Goal: Task Accomplishment & Management: Manage account settings

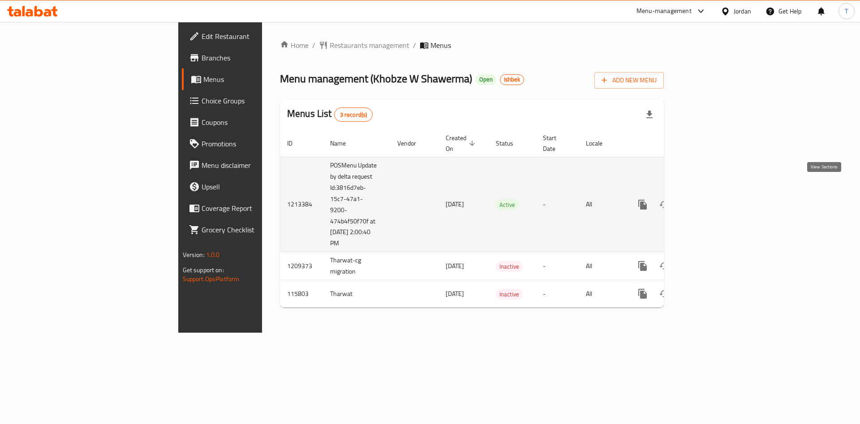
click at [713, 199] on icon "enhanced table" at bounding box center [707, 204] width 11 height 11
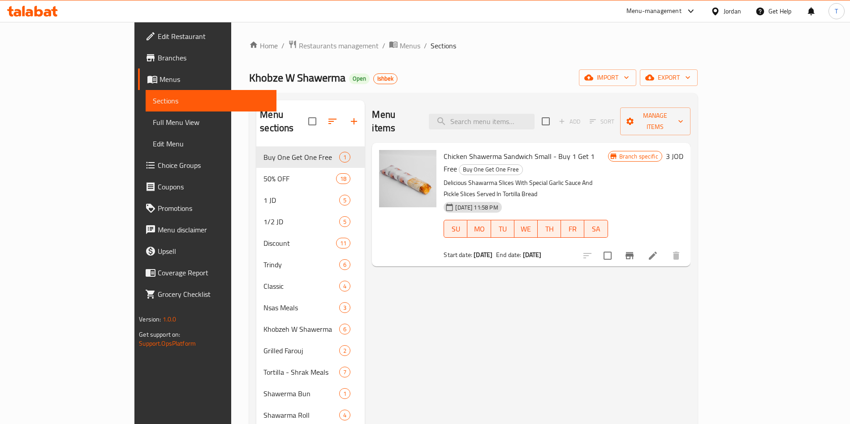
drag, startPoint x: 409, startPoint y: 220, endPoint x: 561, endPoint y: 223, distance: 151.4
click at [552, 223] on div "Chicken Shawerma Sandwich Small - Buy 1 Get 1 Free Buy One Get One Free Delicio…" at bounding box center [525, 204] width 171 height 116
click at [552, 250] on div "Start date: 01-09-2025 End date: 01-09-2125" at bounding box center [525, 254] width 164 height 9
click at [299, 43] on span "Restaurants management" at bounding box center [339, 45] width 80 height 11
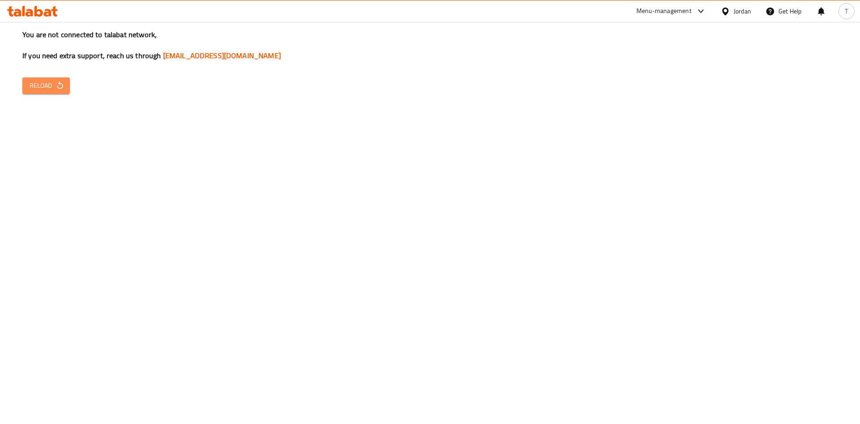
click at [39, 84] on span "Reload" at bounding box center [46, 85] width 33 height 11
click at [42, 82] on span "Reload" at bounding box center [46, 85] width 33 height 11
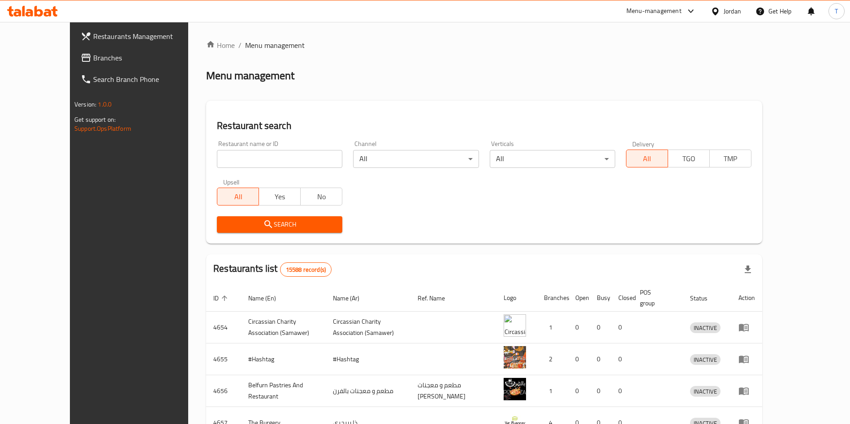
click at [252, 156] on input "search" at bounding box center [279, 159] width 125 height 18
type input "al ramleh"
click button "Search" at bounding box center [279, 224] width 125 height 17
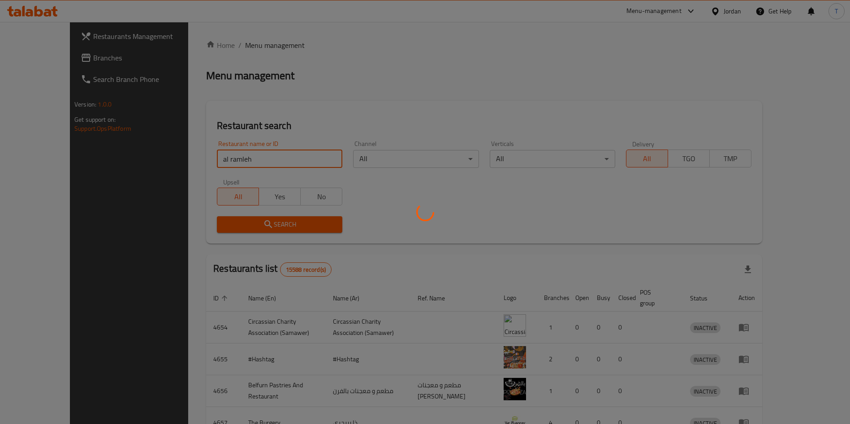
click button "Search" at bounding box center [279, 224] width 125 height 17
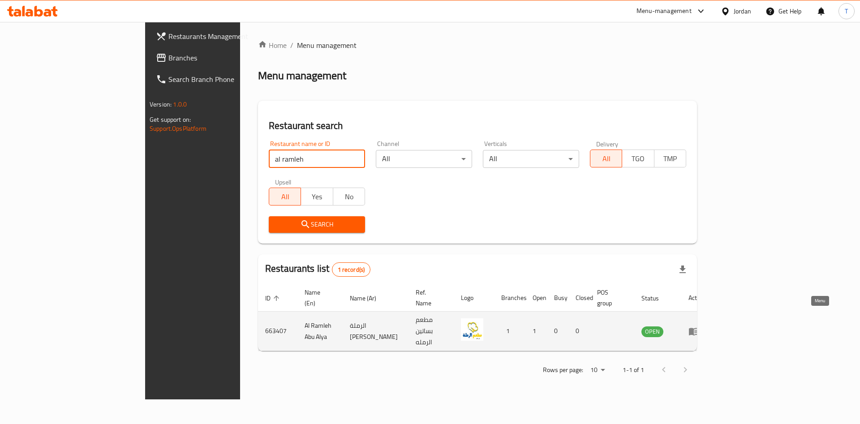
click at [699, 326] on icon "enhanced table" at bounding box center [694, 331] width 11 height 11
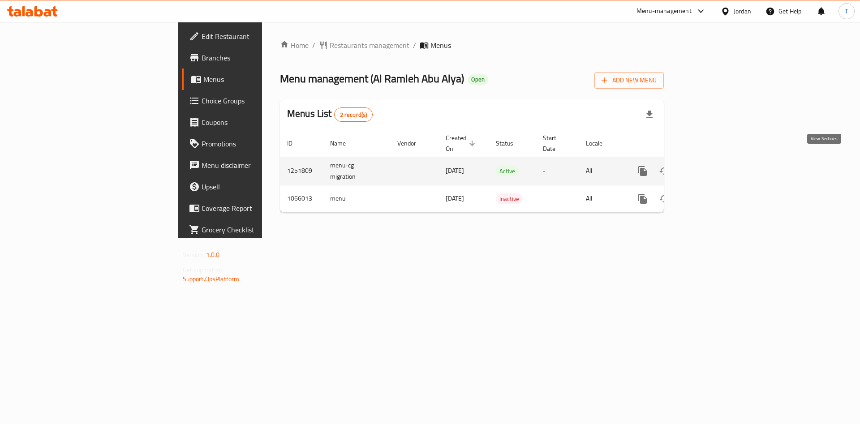
click at [718, 163] on link "enhanced table" at bounding box center [708, 171] width 22 height 22
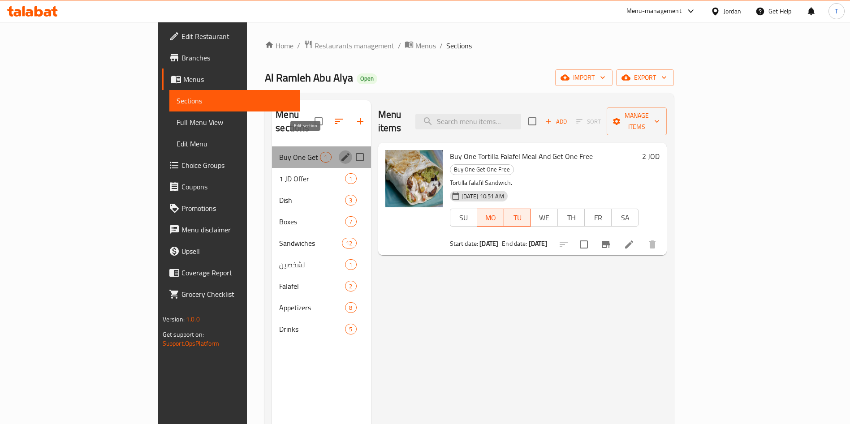
click at [340, 152] on icon "edit" at bounding box center [345, 157] width 11 height 11
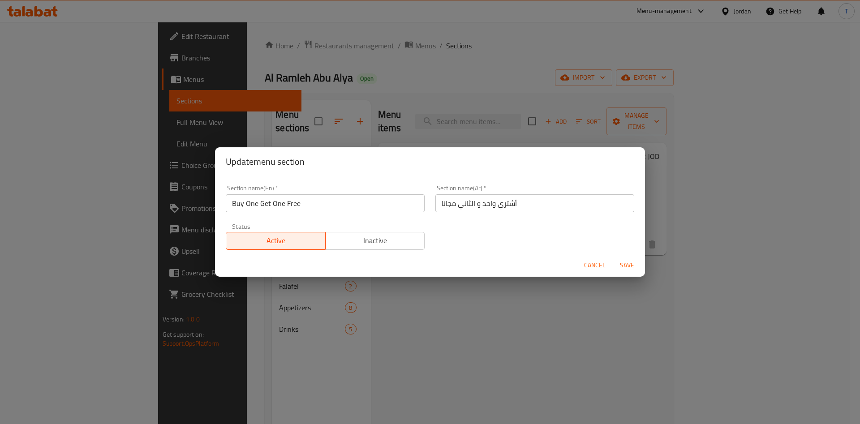
click at [624, 290] on div "Update menu section Section name(En)   * Buy One Get One Free Section name(En) …" at bounding box center [430, 212] width 860 height 424
click at [589, 267] on span "Cancel" at bounding box center [595, 265] width 22 height 11
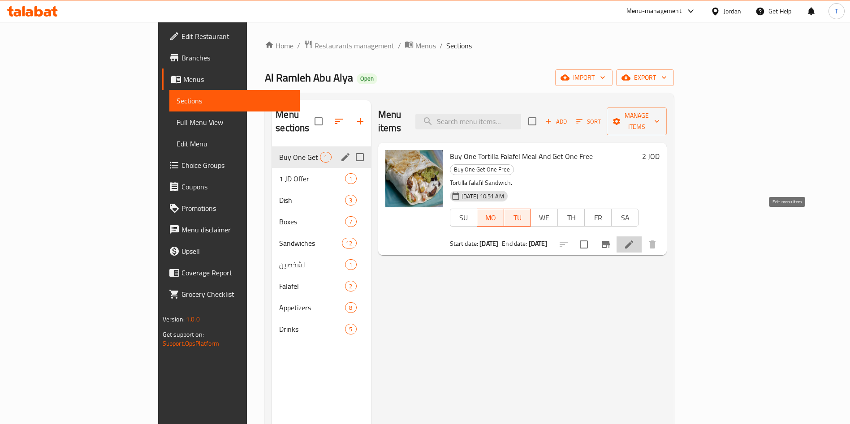
click at [633, 241] on icon at bounding box center [629, 245] width 8 height 8
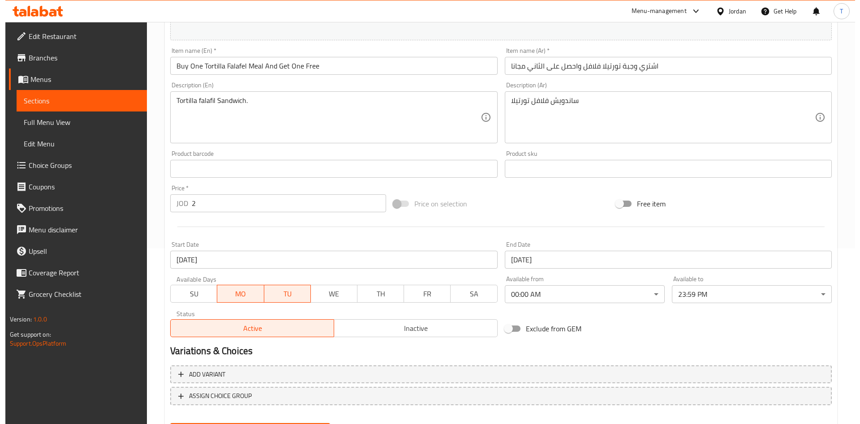
scroll to position [202, 0]
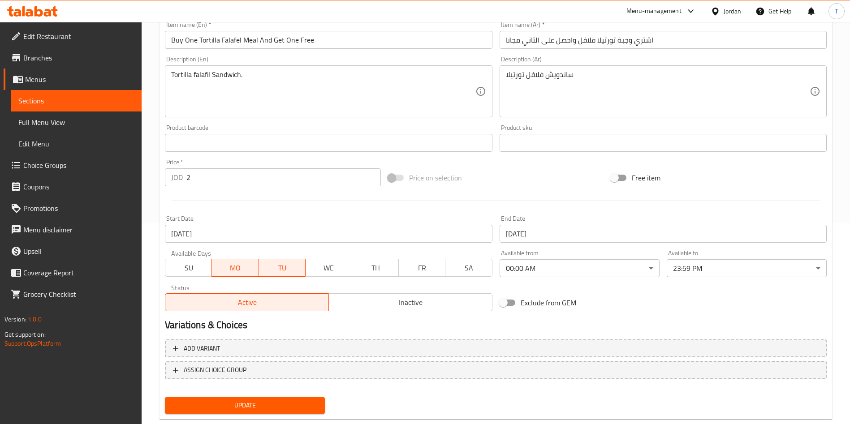
click at [605, 242] on input "30-09-2025" at bounding box center [662, 234] width 327 height 18
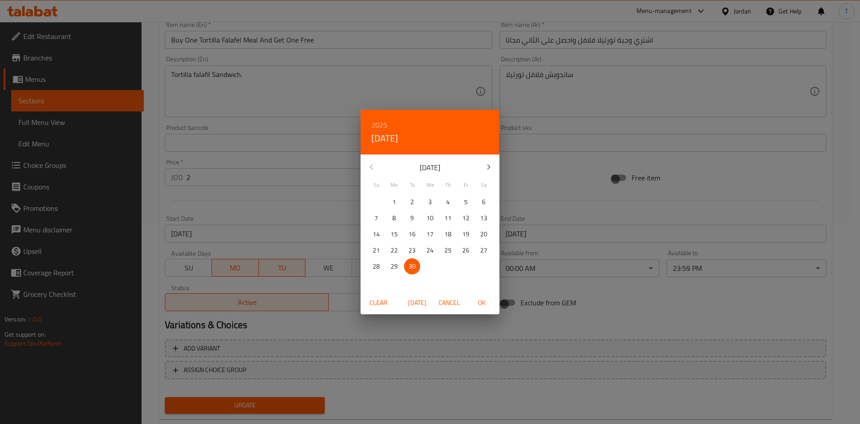
click at [492, 166] on icon "button" at bounding box center [488, 167] width 11 height 11
click at [435, 265] on span "31" at bounding box center [430, 266] width 16 height 11
click at [485, 300] on span "OK" at bounding box center [482, 302] width 22 height 11
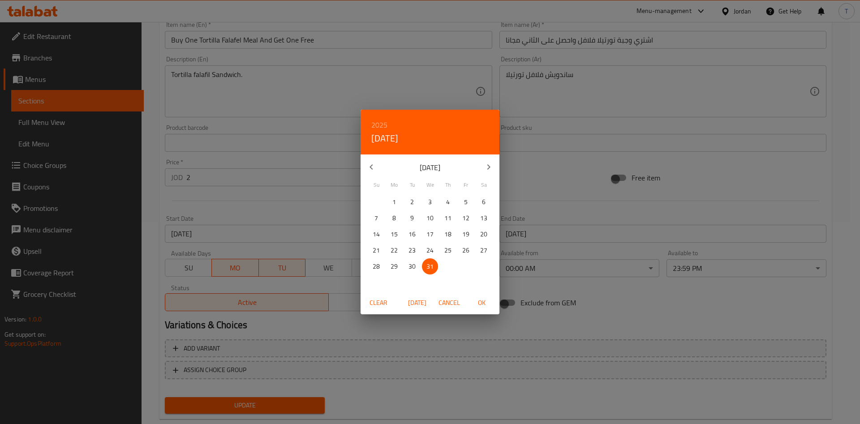
type input "31-12-2025"
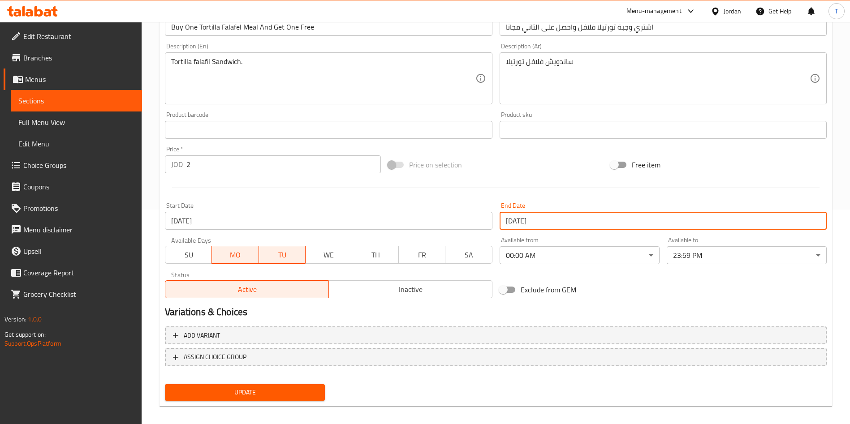
scroll to position [222, 0]
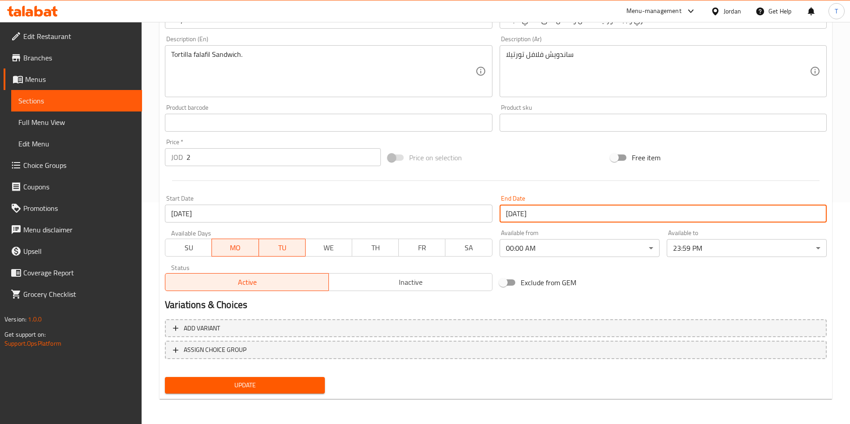
click at [305, 385] on span "Update" at bounding box center [245, 385] width 146 height 11
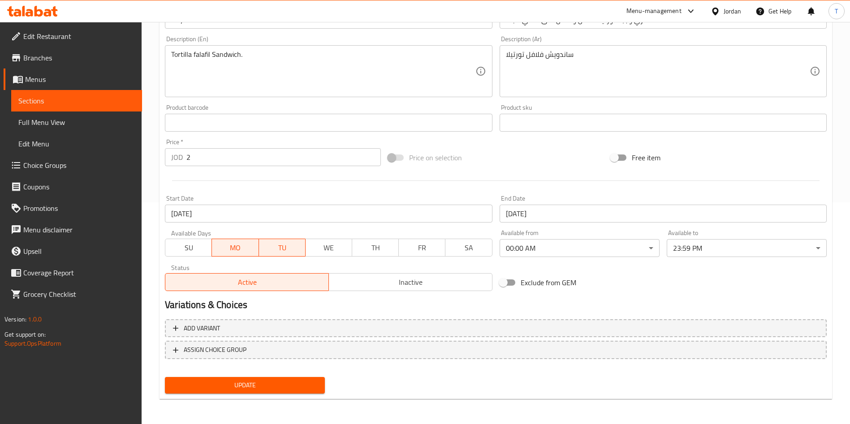
click at [266, 380] on span "Update" at bounding box center [245, 385] width 146 height 11
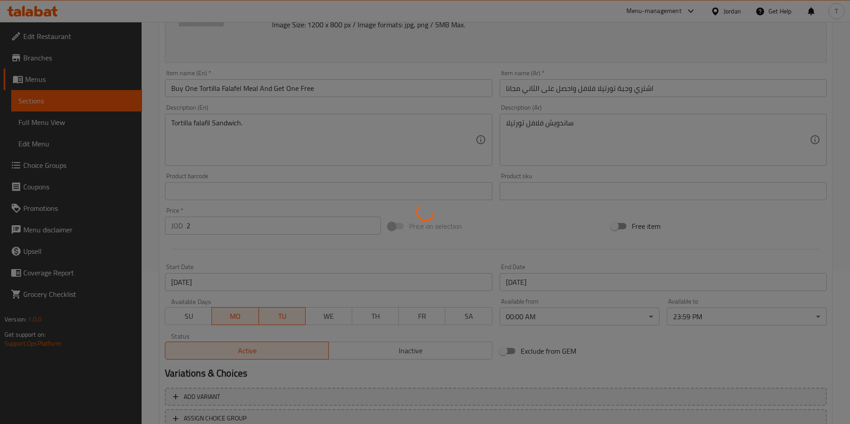
scroll to position [0, 0]
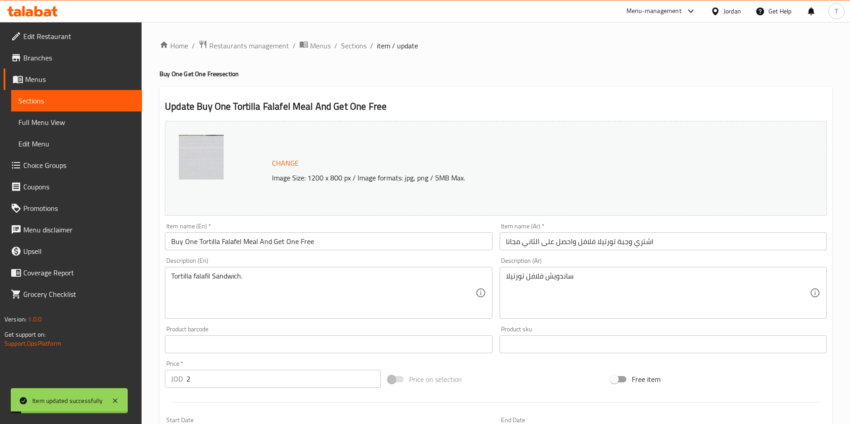
click at [277, 55] on div "Home / Restaurants management / Menus / Sections / item / update Buy One Get On…" at bounding box center [495, 334] width 672 height 588
click at [276, 48] on span "Restaurants management" at bounding box center [249, 45] width 80 height 11
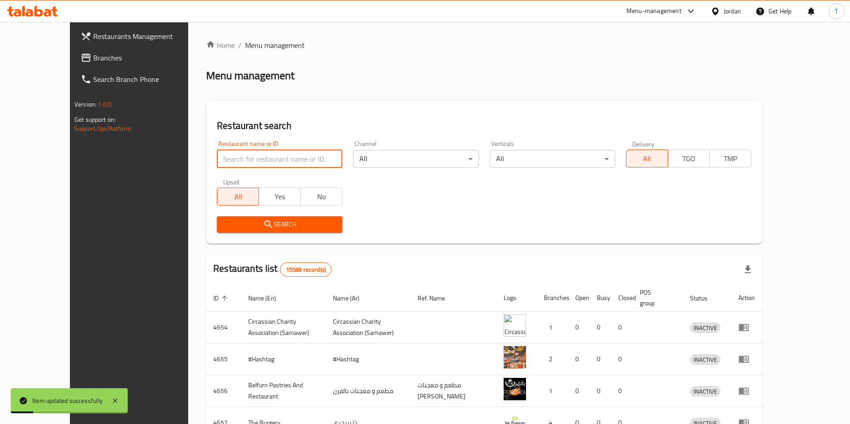
click at [225, 164] on input "search" at bounding box center [279, 159] width 125 height 18
type input "ب"
type input "fluffy"
click button "Search" at bounding box center [279, 224] width 125 height 17
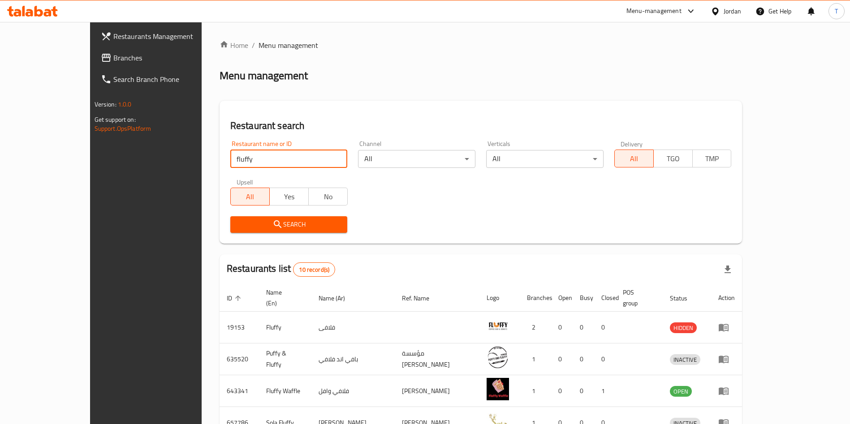
click at [698, 205] on div "Restaurant name or ID fluffy Restaurant name or ID Channel All ​ Verticals All …" at bounding box center [481, 186] width 512 height 103
click at [697, 294] on icon "enhanced table" at bounding box center [693, 298] width 8 height 8
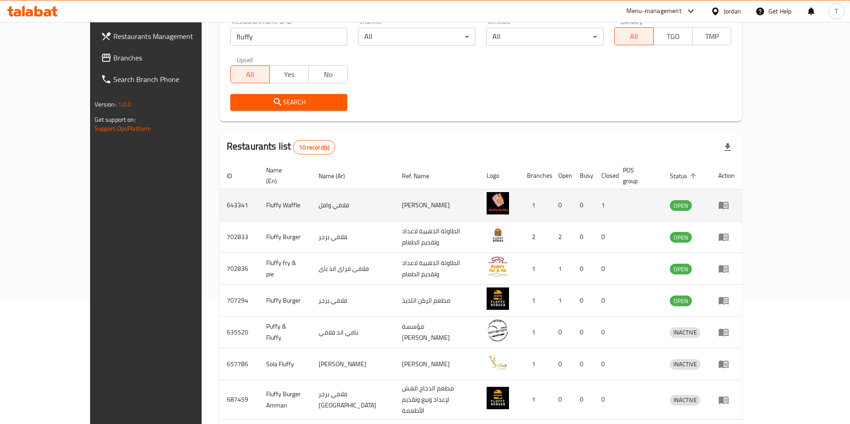
scroll to position [134, 0]
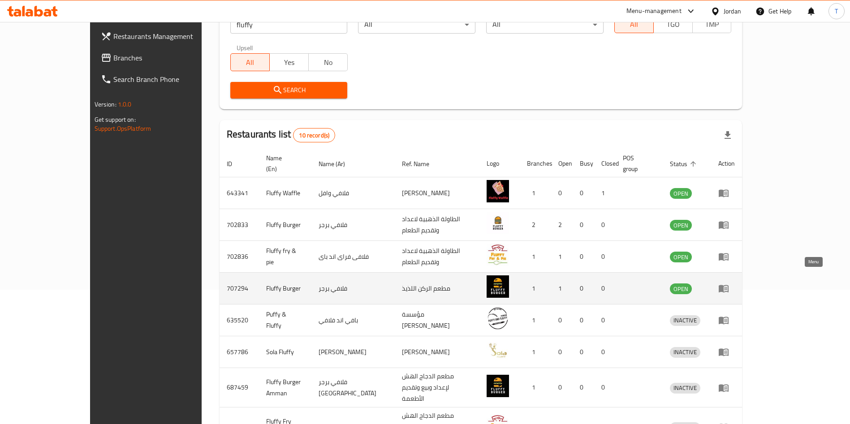
click at [735, 283] on link "enhanced table" at bounding box center [726, 288] width 17 height 11
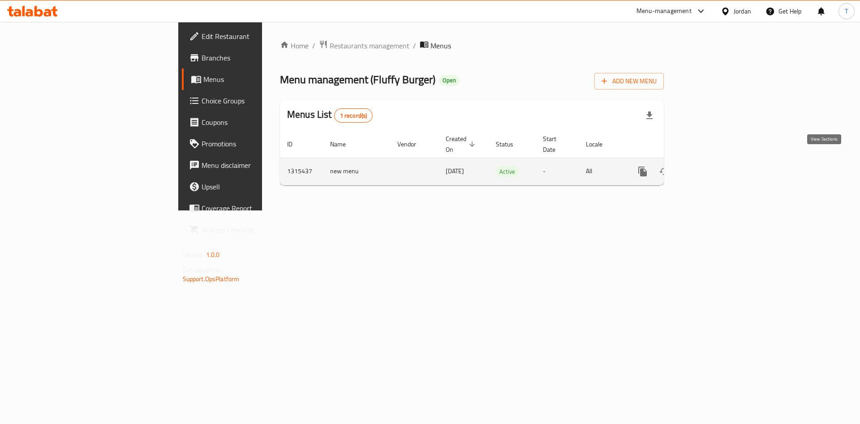
click at [718, 165] on link "enhanced table" at bounding box center [708, 172] width 22 height 22
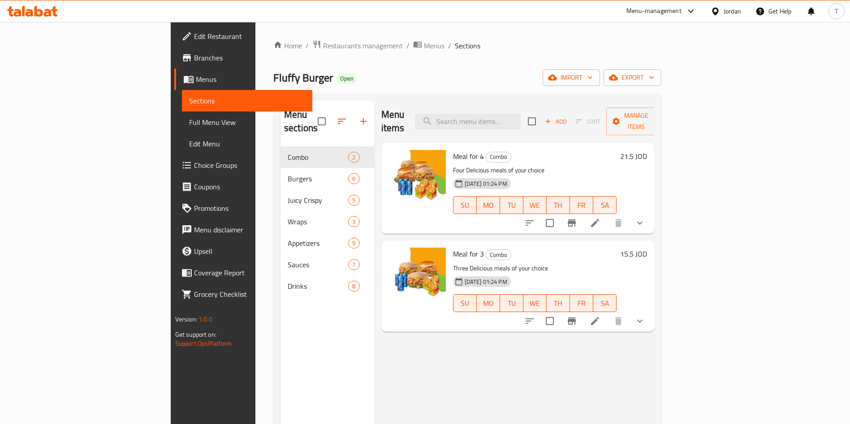
click at [194, 55] on span "Branches" at bounding box center [250, 57] width 112 height 11
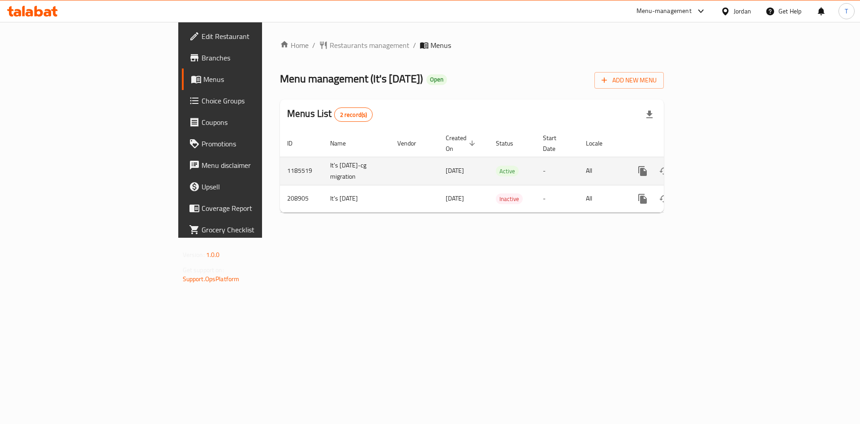
click at [713, 166] on icon "enhanced table" at bounding box center [707, 171] width 11 height 11
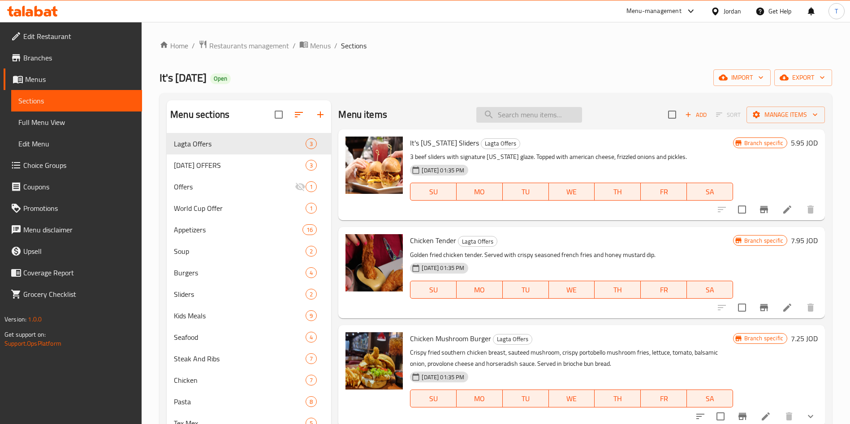
click at [528, 116] on input "search" at bounding box center [529, 115] width 106 height 16
paste input "strawberry passion tea"
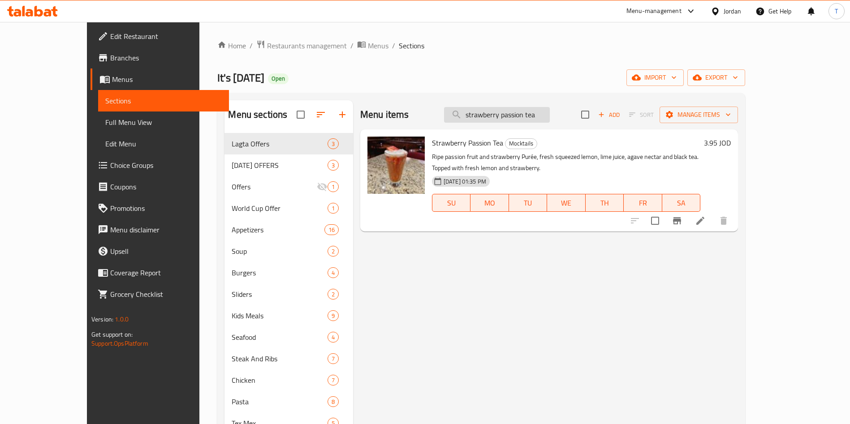
click at [549, 119] on input "strawberry passion tea" at bounding box center [497, 115] width 106 height 16
paste input "Vanilla Milkshake"
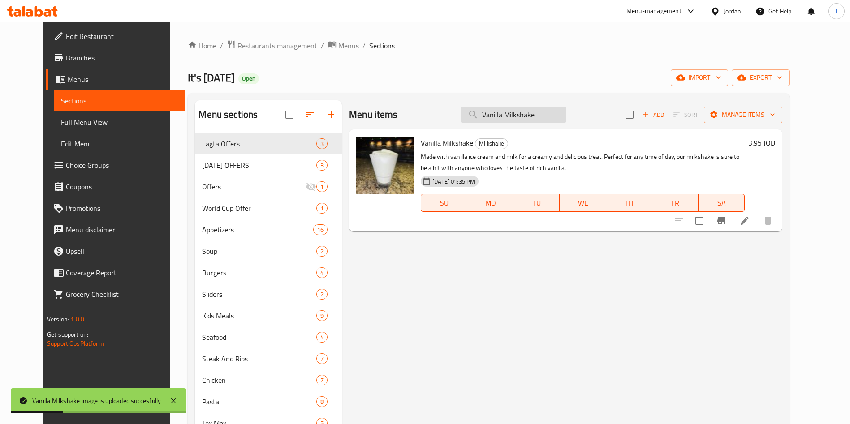
click at [525, 114] on input "Vanilla Milkshake" at bounding box center [514, 115] width 106 height 16
paste input "corn on the cob"
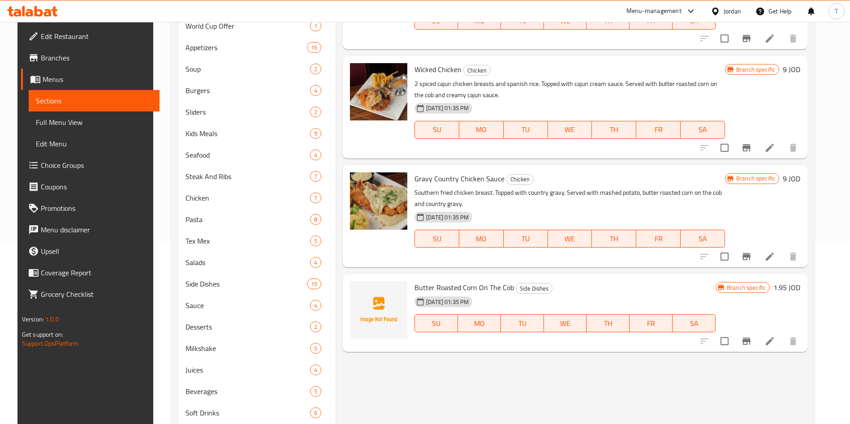
scroll to position [134, 0]
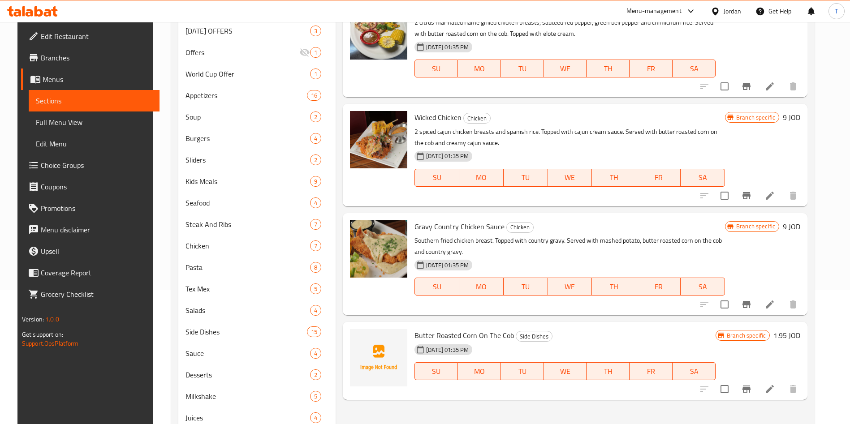
type input "corn on the cob"
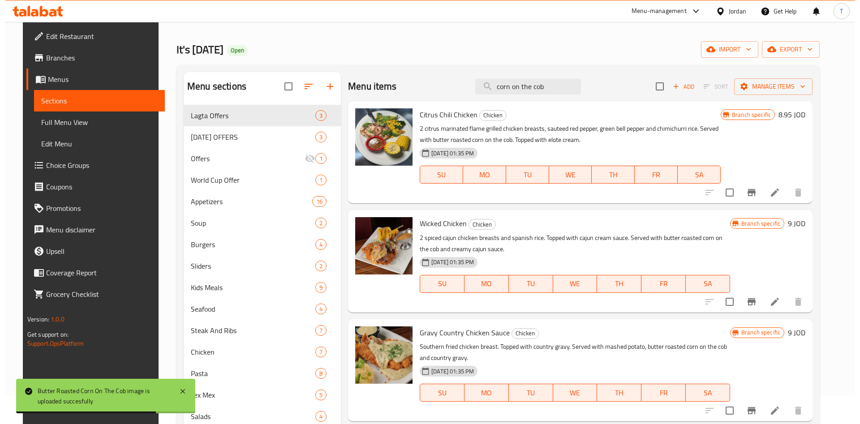
scroll to position [0, 0]
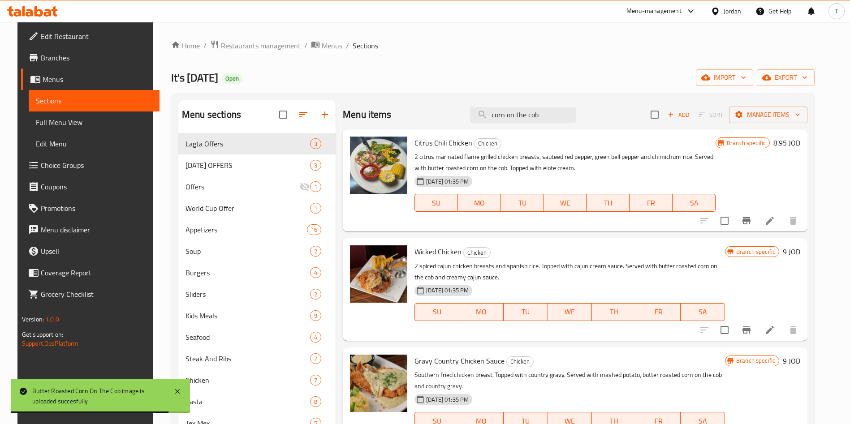
click at [257, 45] on span "Restaurants management" at bounding box center [261, 45] width 80 height 11
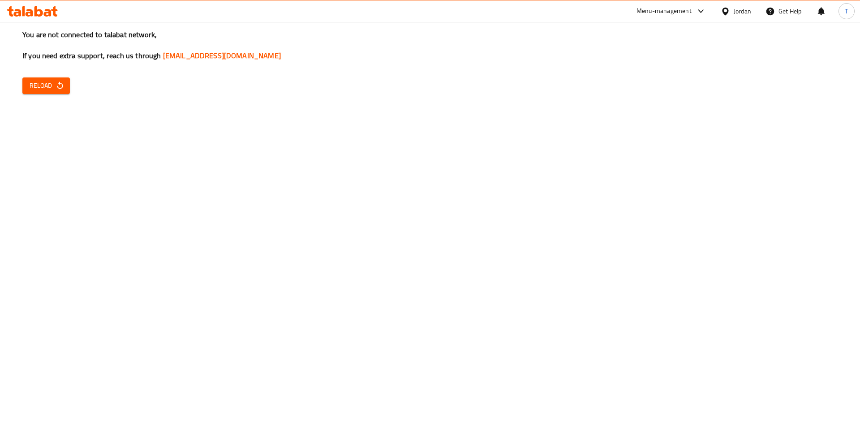
click at [33, 82] on span "Reload" at bounding box center [46, 85] width 33 height 11
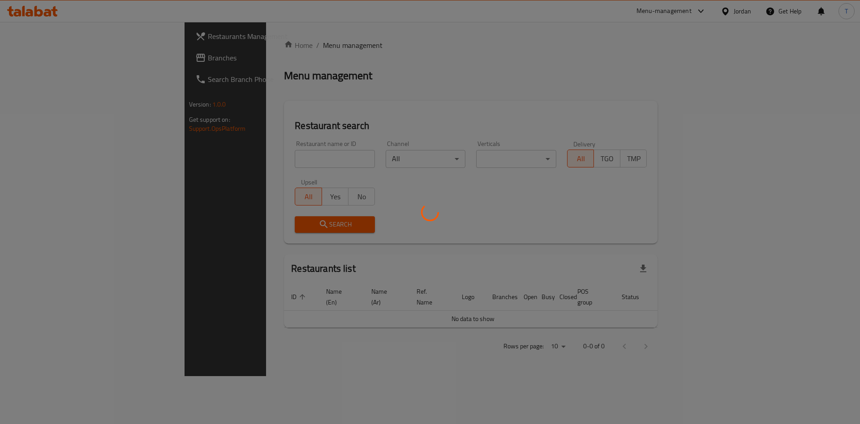
click at [242, 153] on div at bounding box center [430, 212] width 860 height 424
drag, startPoint x: 252, startPoint y: 158, endPoint x: 261, endPoint y: 159, distance: 8.6
click at [254, 158] on div at bounding box center [430, 212] width 860 height 424
click at [257, 158] on div at bounding box center [430, 212] width 860 height 424
click at [257, 156] on div at bounding box center [430, 212] width 860 height 424
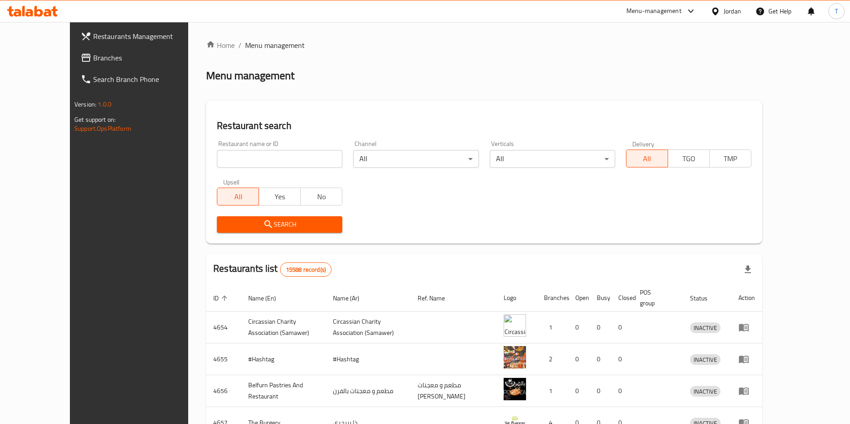
click at [219, 165] on input "search" at bounding box center [279, 159] width 125 height 18
type input "snack house"
click button "Search" at bounding box center [279, 224] width 125 height 17
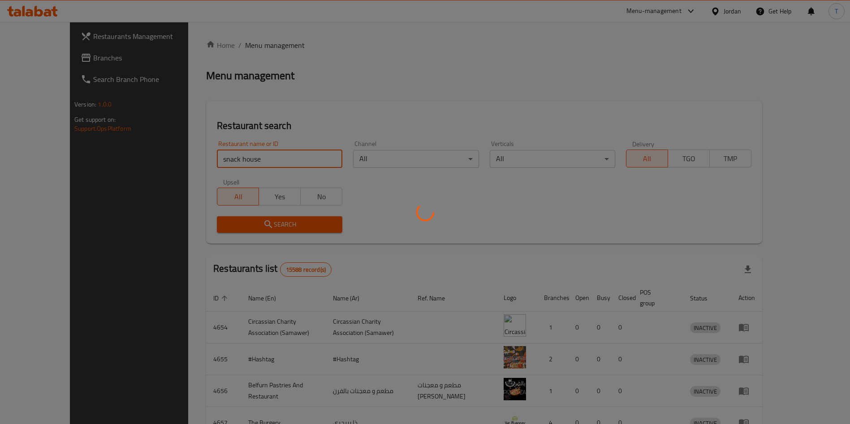
click button "Search" at bounding box center [279, 224] width 125 height 17
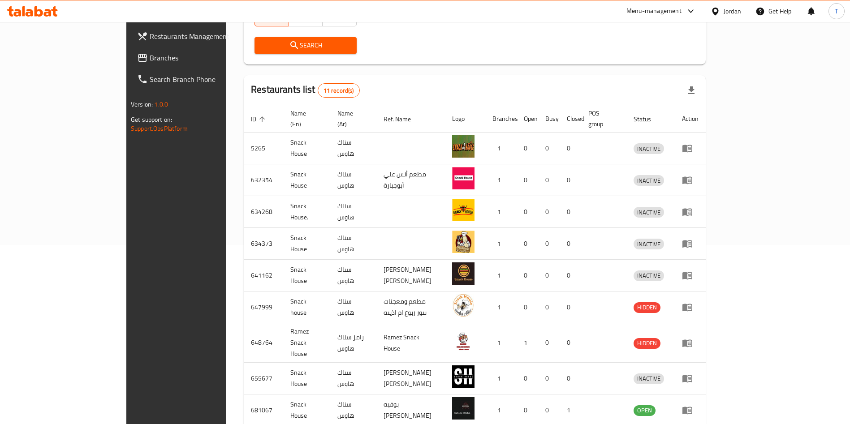
scroll to position [110, 0]
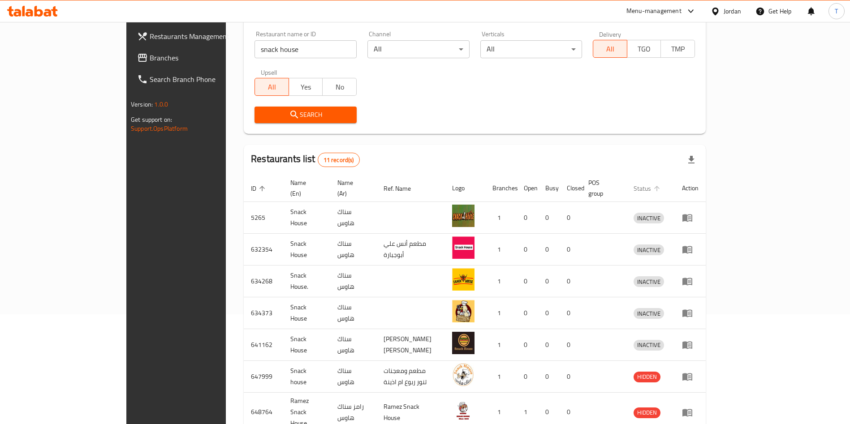
click at [661, 185] on icon "enhanced table" at bounding box center [657, 189] width 8 height 8
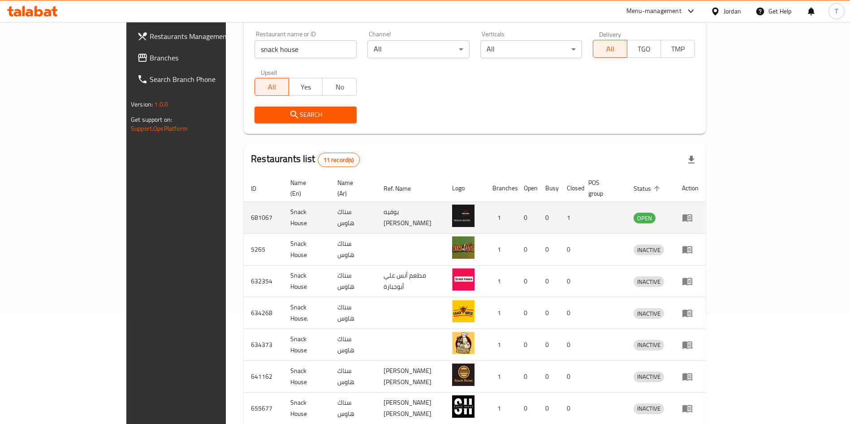
click at [693, 212] on icon "enhanced table" at bounding box center [687, 217] width 11 height 11
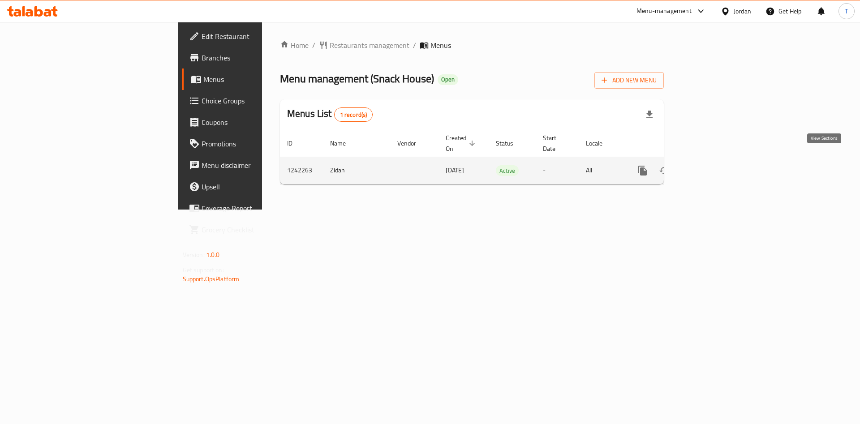
click at [718, 163] on link "enhanced table" at bounding box center [708, 171] width 22 height 22
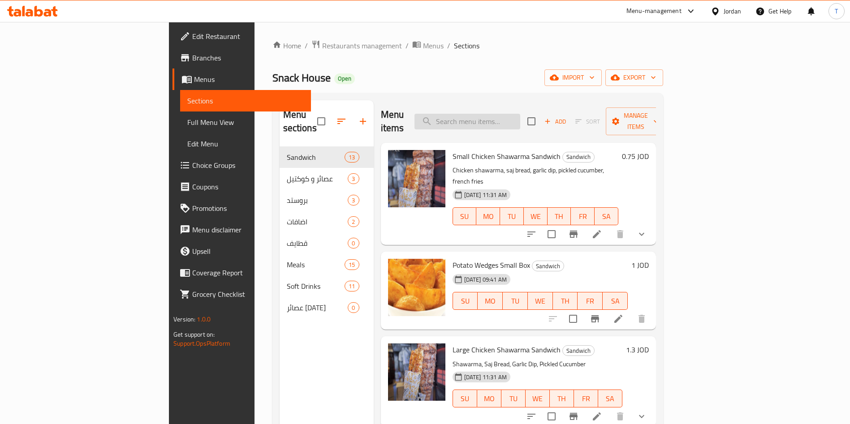
click at [517, 120] on input "search" at bounding box center [467, 122] width 106 height 16
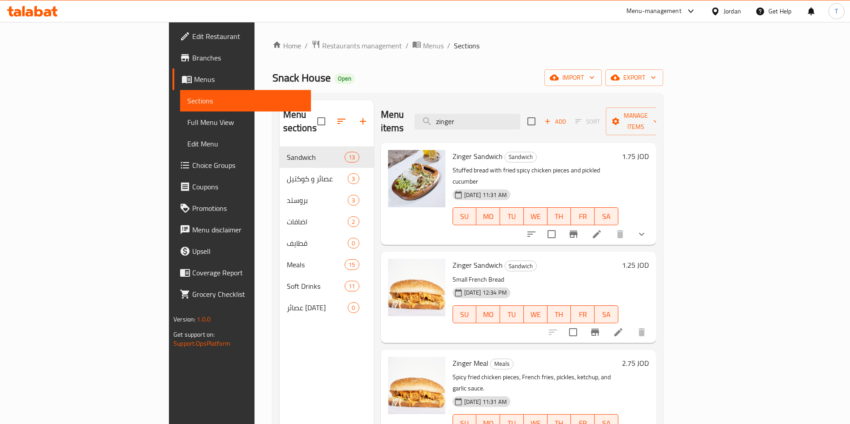
type input "zinger"
click at [322, 50] on span "Restaurants management" at bounding box center [362, 45] width 80 height 11
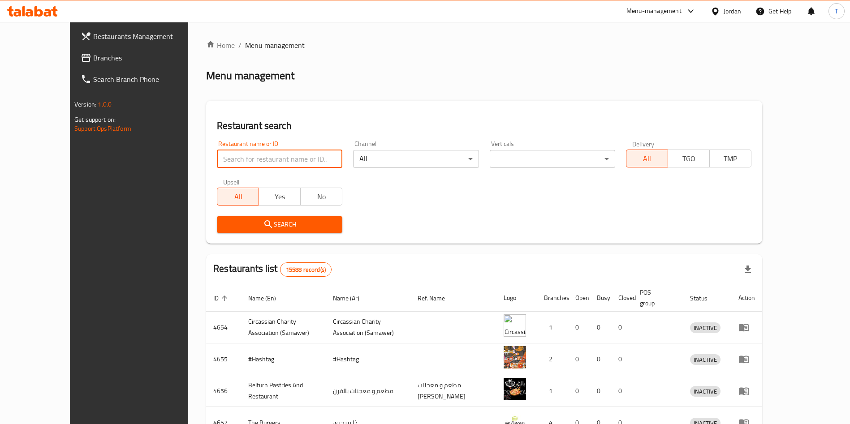
click at [234, 157] on input "search" at bounding box center [279, 159] width 125 height 18
type input "p"
type input "ح"
type input "حلويات ياسمين الشام"
click button "Search" at bounding box center [279, 224] width 125 height 17
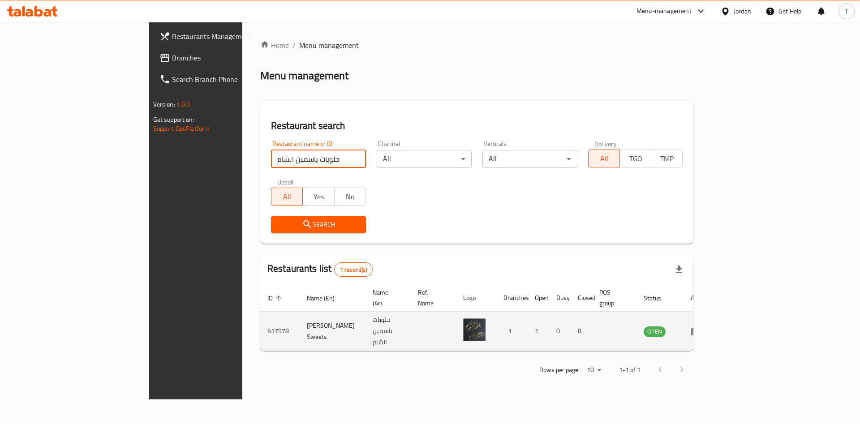
click at [715, 323] on td "enhanced table" at bounding box center [699, 331] width 31 height 39
click at [700, 330] on icon "enhanced table" at bounding box center [698, 332] width 3 height 4
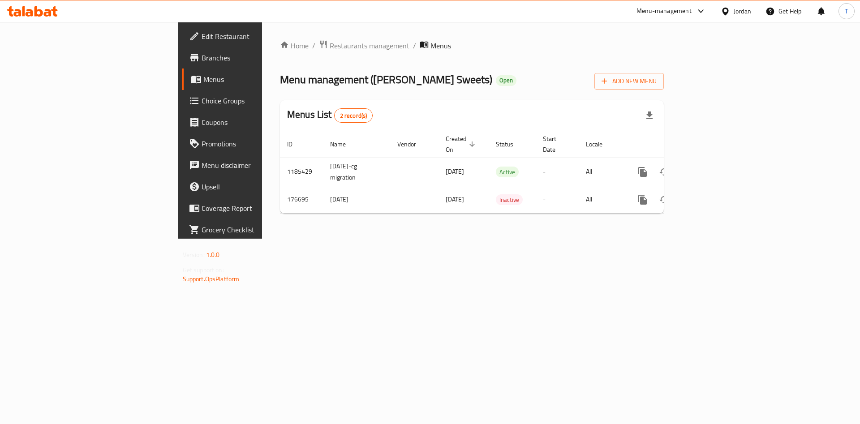
click at [202, 59] on span "Branches" at bounding box center [258, 57] width 113 height 11
